Goal: Task Accomplishment & Management: Use online tool/utility

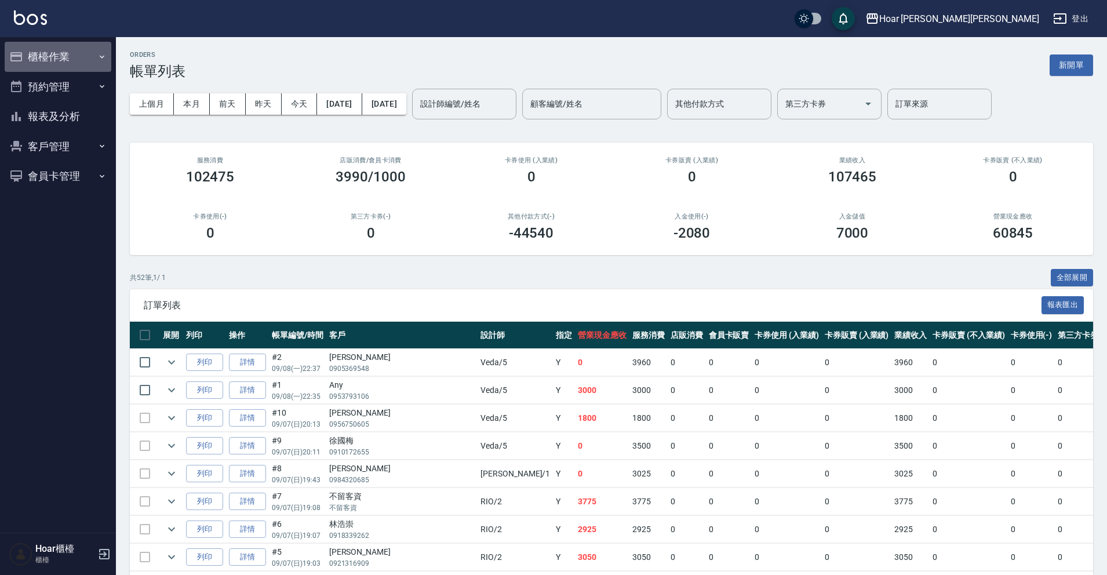
click at [28, 60] on button "櫃檯作業" at bounding box center [58, 57] width 107 height 30
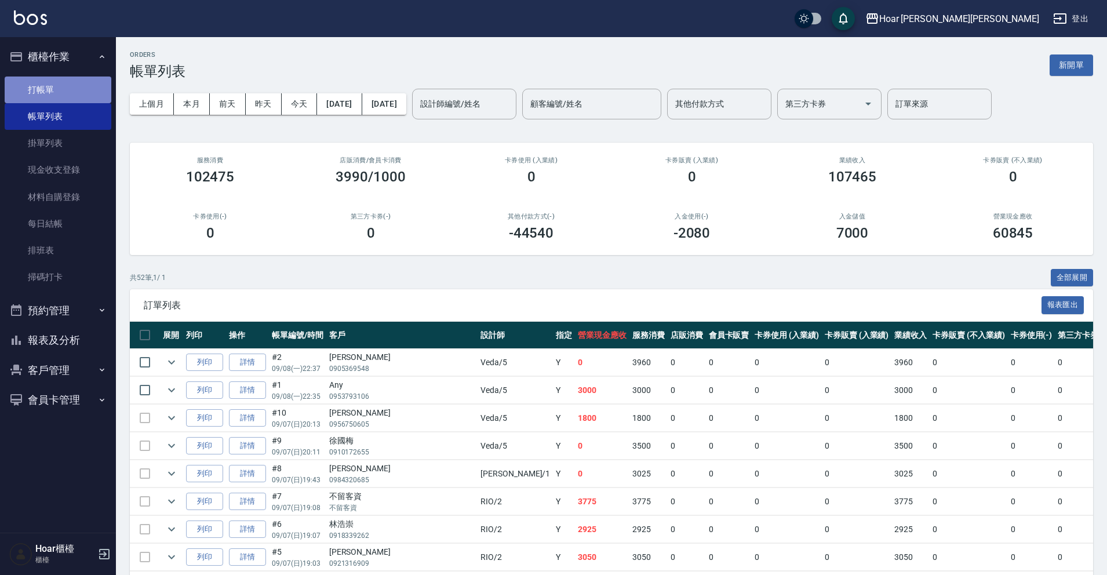
click at [34, 86] on link "打帳單" at bounding box center [58, 90] width 107 height 27
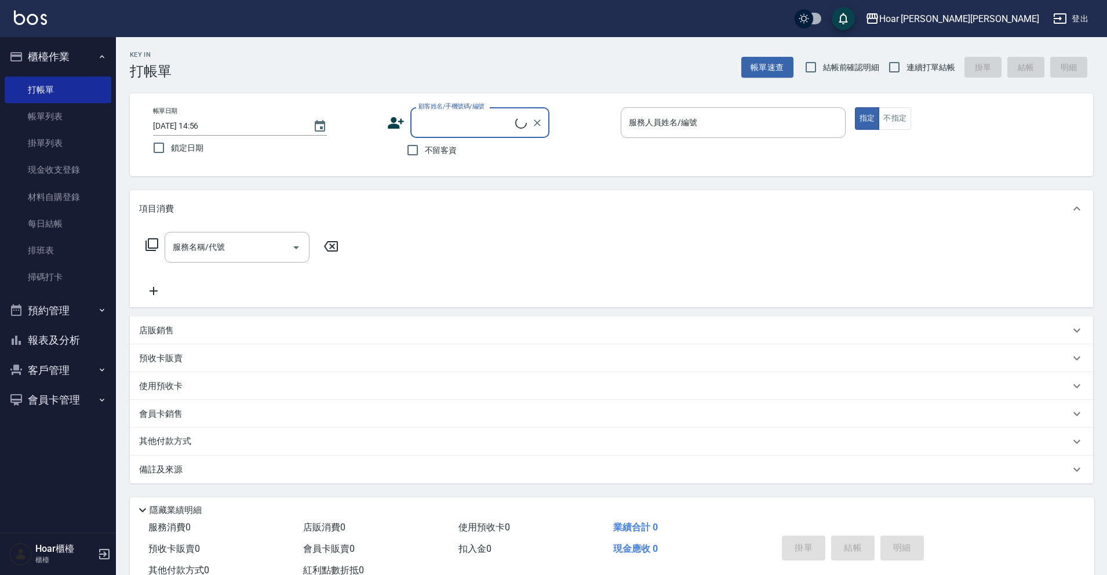
click at [505, 120] on input "顧客姓名/手機號碼/編號" at bounding box center [466, 122] width 100 height 20
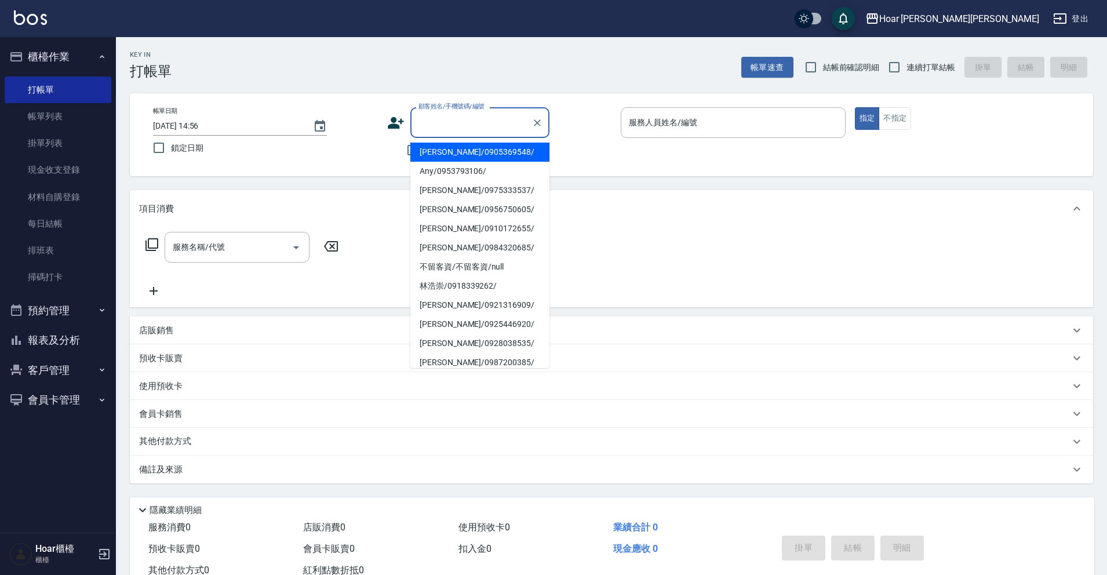
type input "ㄌ"
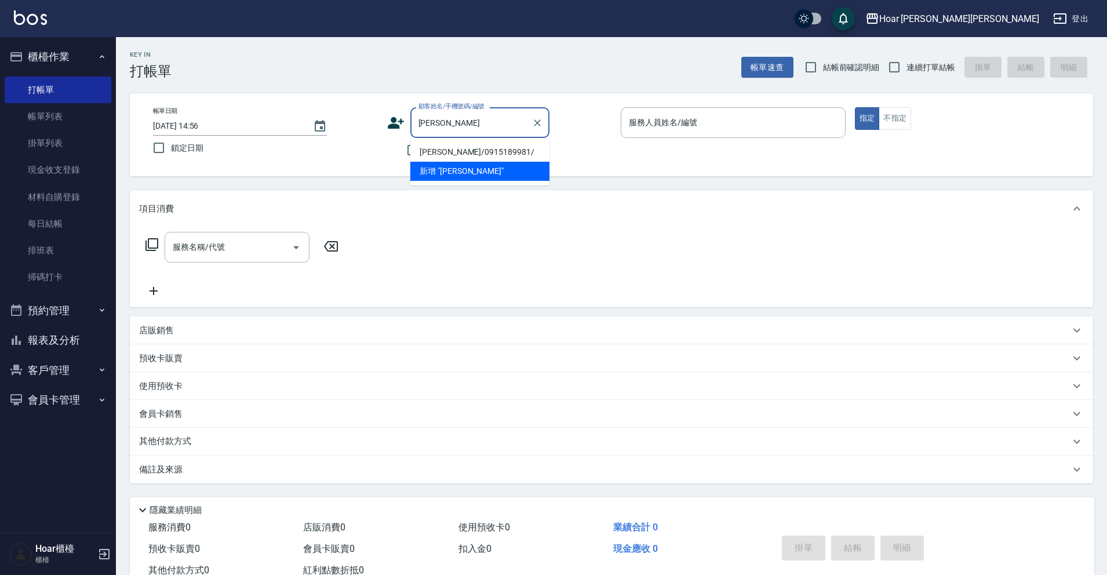
click at [489, 147] on li "[PERSON_NAME]/0915189981/" at bounding box center [479, 152] width 139 height 19
type input "[PERSON_NAME]/0915189981/"
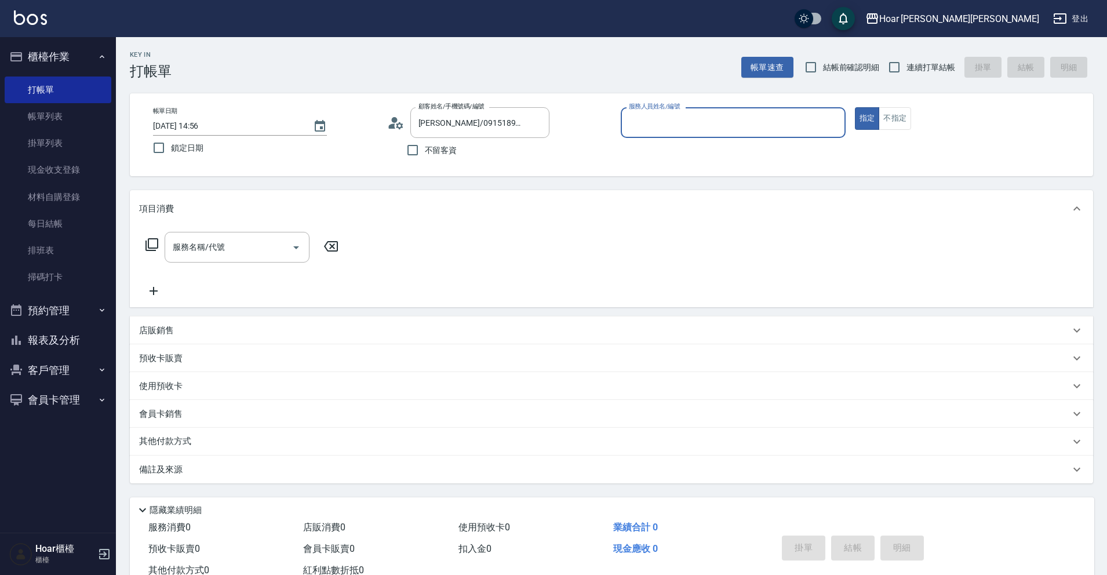
type input "RIO-2"
drag, startPoint x: 271, startPoint y: 237, endPoint x: 263, endPoint y: 237, distance: 7.5
click at [271, 237] on input "服務名稱/代號" at bounding box center [228, 247] width 117 height 20
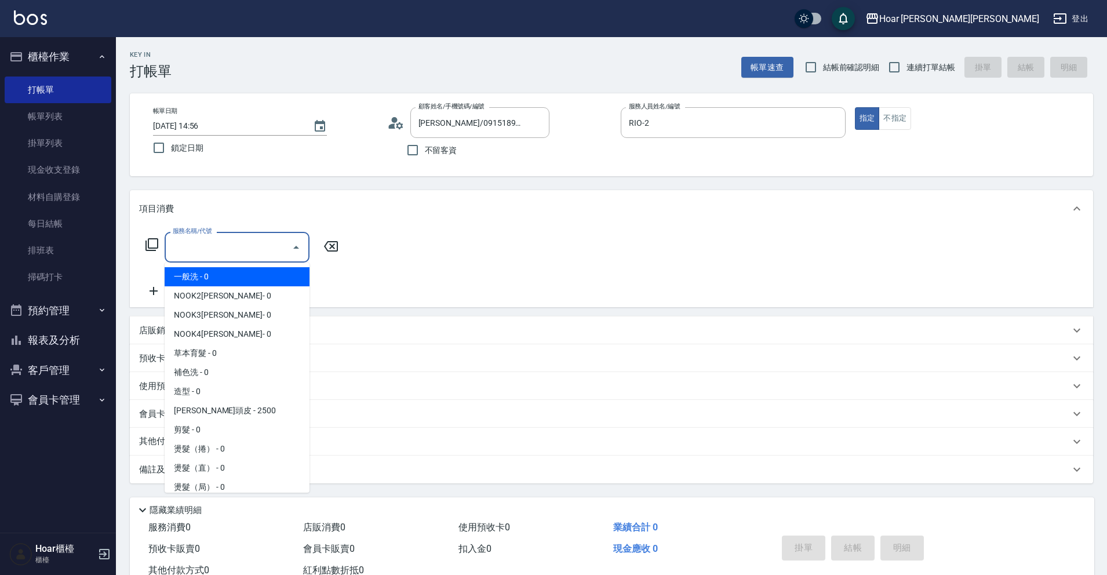
click at [211, 284] on span "一般洗 - 0" at bounding box center [237, 276] width 145 height 19
type input "一般洗(101)"
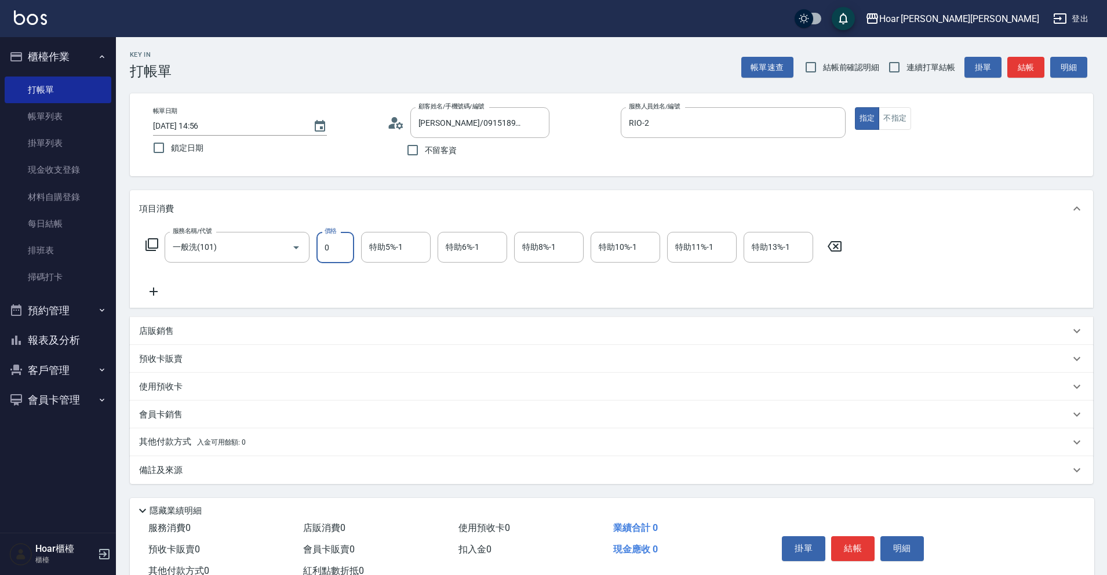
click at [332, 257] on input "0" at bounding box center [335, 247] width 38 height 31
type input "400"
click at [489, 285] on div "服務名稱/代號 一般洗(101) 服務名稱/代號 價格 400 價格 特助5%-1 特助5%-1 特助6%-1 特助6%-1 特助8%-1 特助8%-1 特助…" at bounding box center [494, 265] width 710 height 67
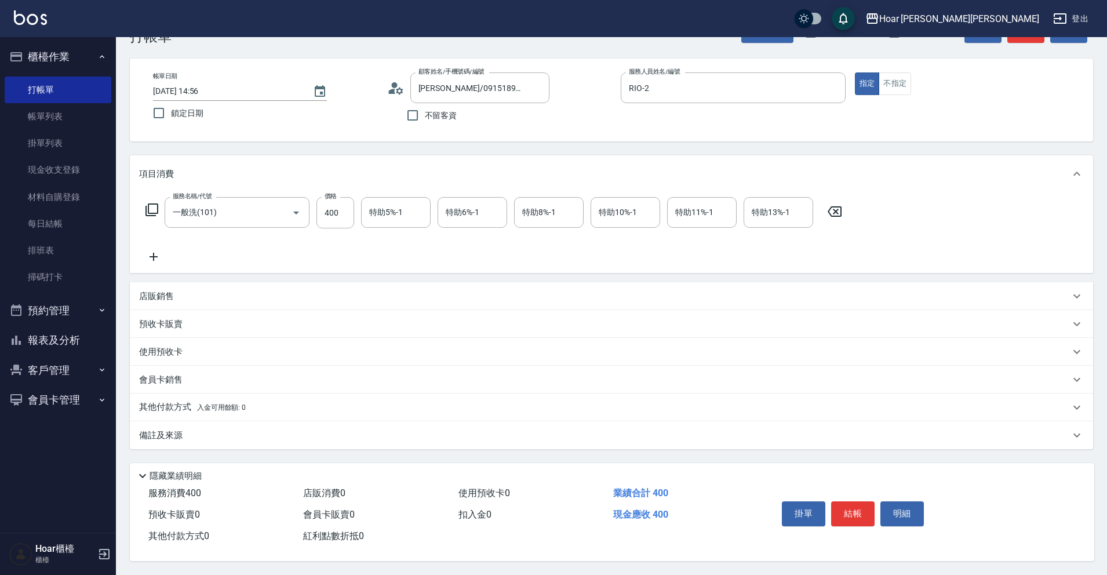
click at [860, 506] on button "結帳" at bounding box center [852, 513] width 43 height 24
